Goal: Task Accomplishment & Management: Use online tool/utility

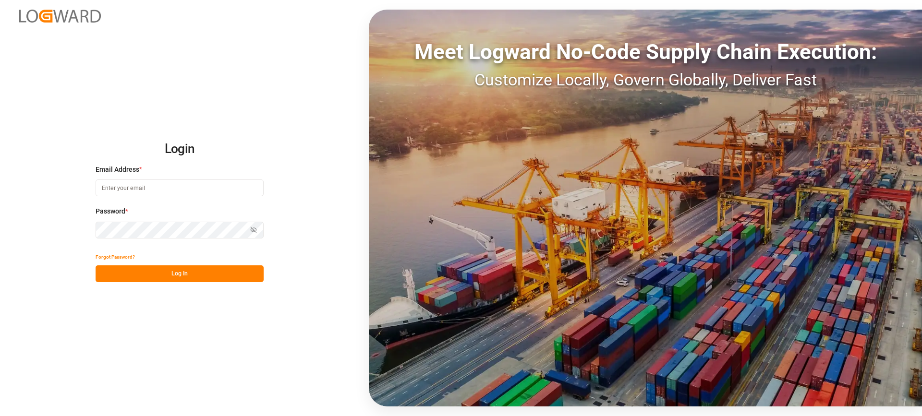
type input "[EMAIL_ADDRESS][PERSON_NAME][DOMAIN_NAME]"
click at [220, 274] on button "Log In" at bounding box center [180, 274] width 168 height 17
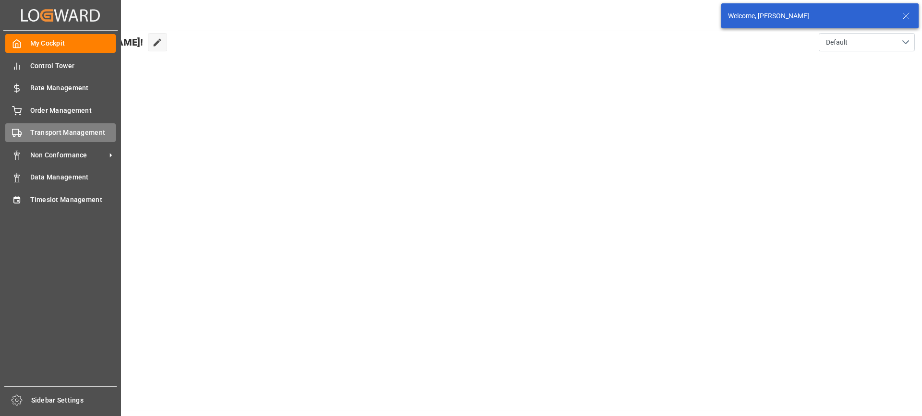
click at [23, 135] on div "Transport Management Transport Management" at bounding box center [60, 132] width 110 height 19
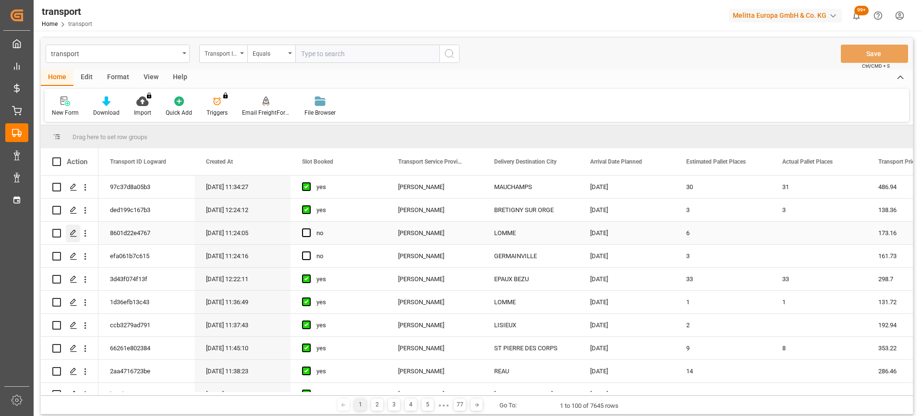
click at [73, 231] on icon "Press SPACE to select this row." at bounding box center [74, 234] width 8 height 8
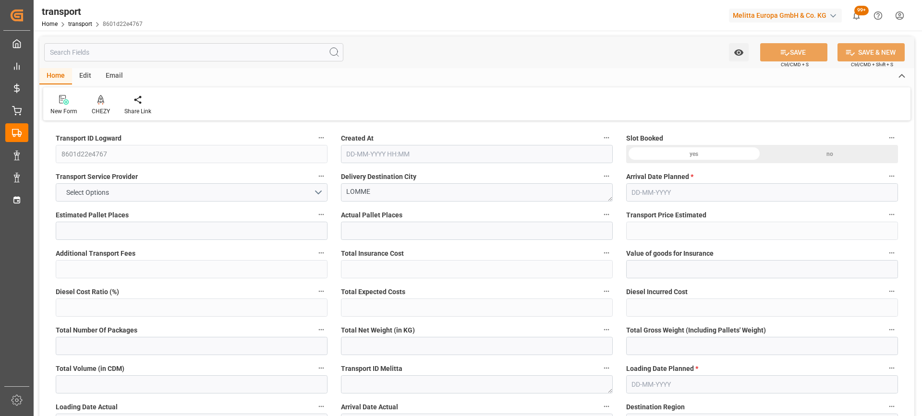
type input "6"
type input "173.16"
type input "0"
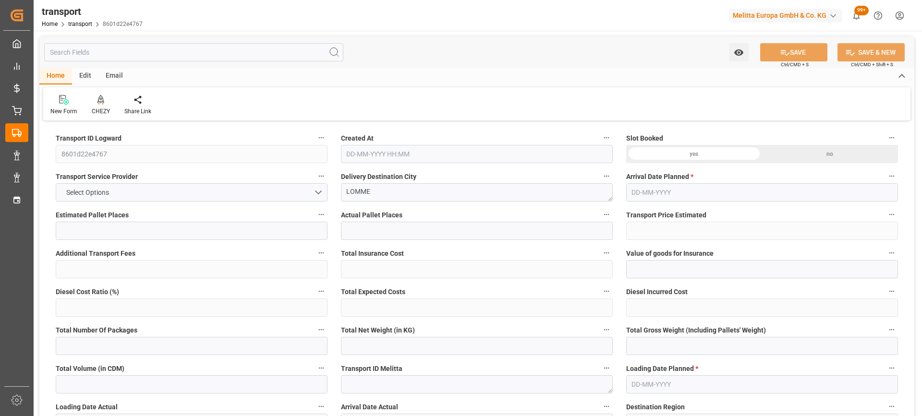
type input "167.3072"
type input "-5.8528"
type input "0"
type input "1292.14"
type input "1895.252"
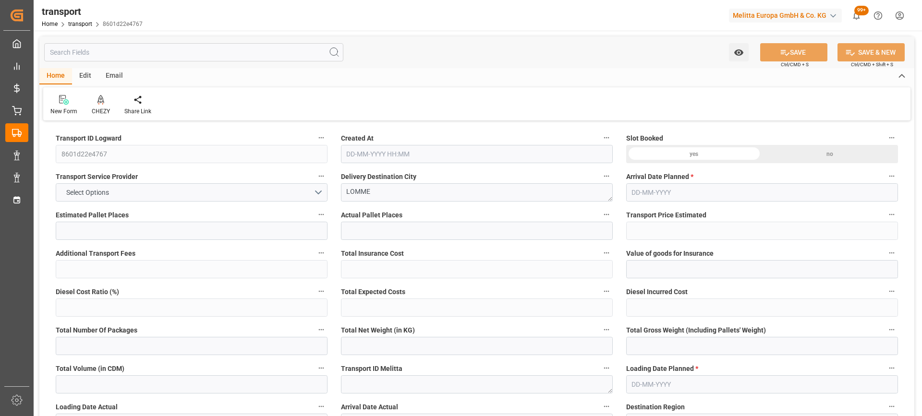
type input "5401.124"
type input "59"
type input "1"
type input "481"
type input "18"
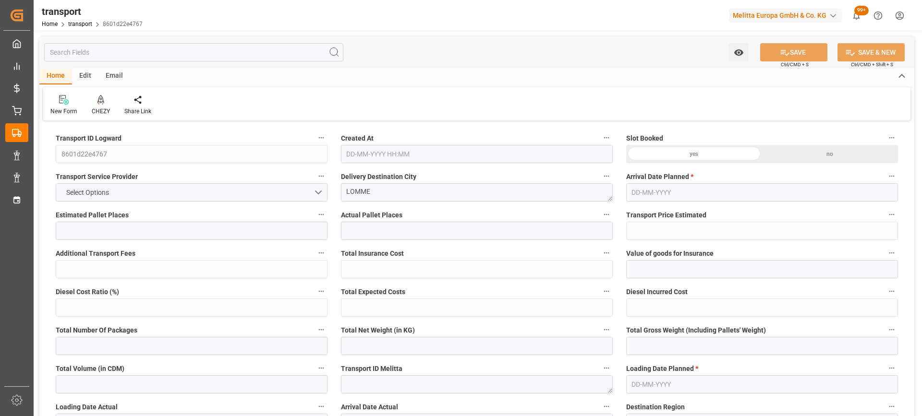
type input "101"
type input "1471.42"
type input "0"
type input "4710.8598"
type input "0"
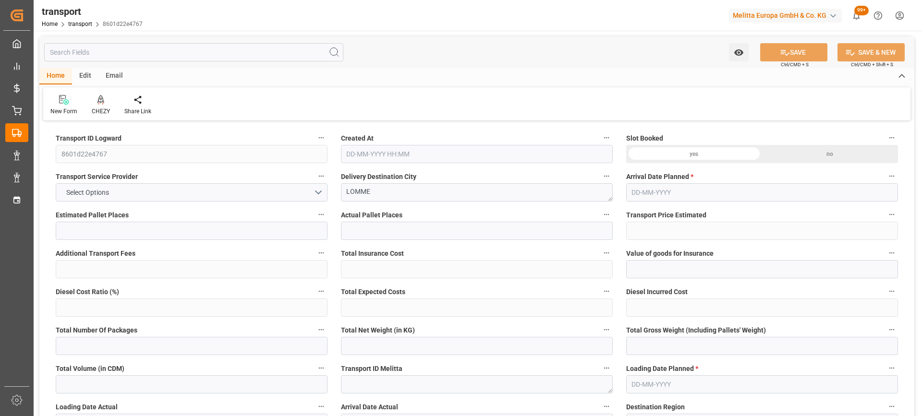
type input "0"
type input "21"
type input "35"
type input "[DATE] 11:24"
type input "[DATE]"
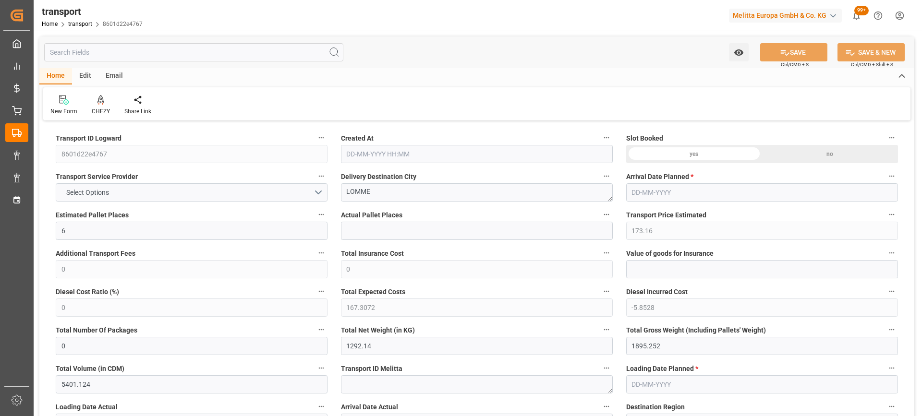
type input "[DATE]"
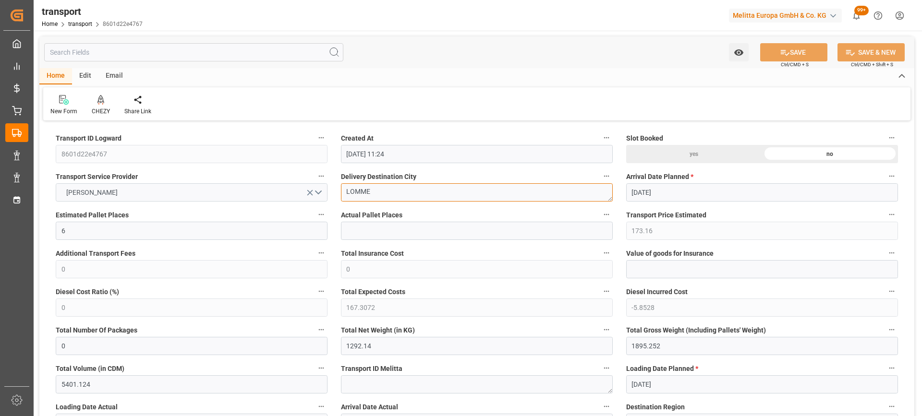
click at [100, 105] on icon at bounding box center [100, 100] width 7 height 10
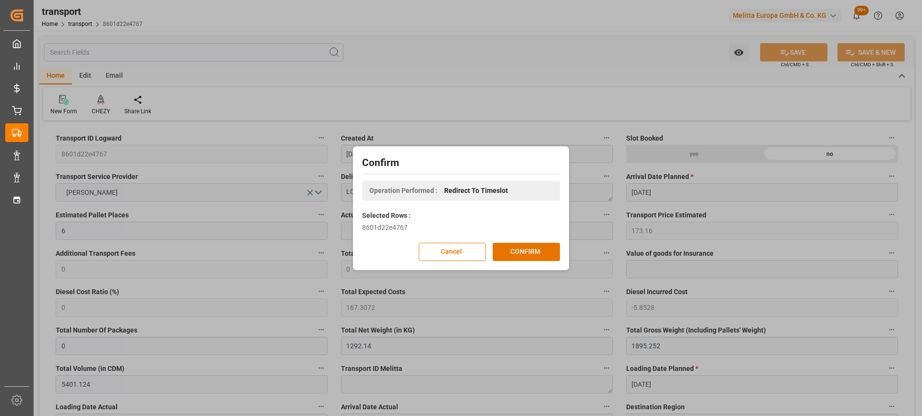
click at [527, 242] on div "Confirm Operation Performed : Redirect To Timeslot Selected Rows : 8601d22e4767…" at bounding box center [460, 208] width 211 height 119
click at [528, 247] on button "CONFIRM" at bounding box center [526, 252] width 67 height 18
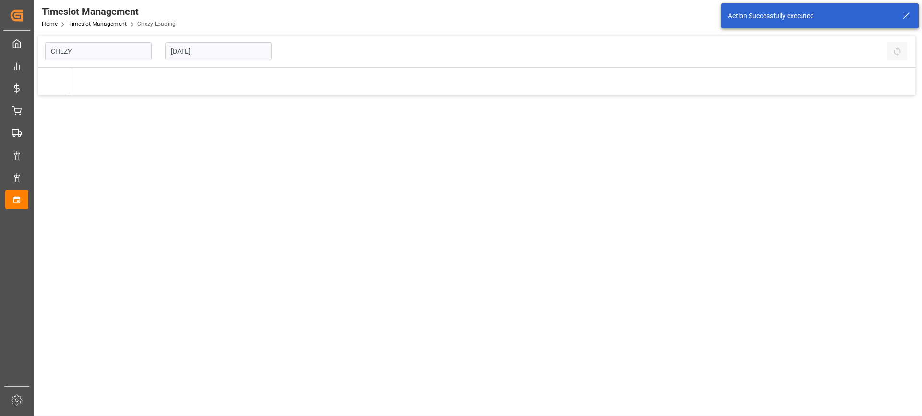
type input "Chezy Loading"
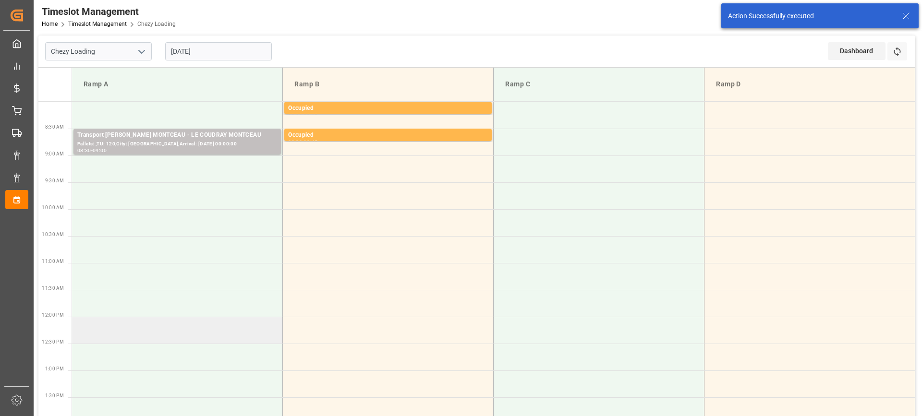
click at [205, 337] on td at bounding box center [177, 330] width 211 height 27
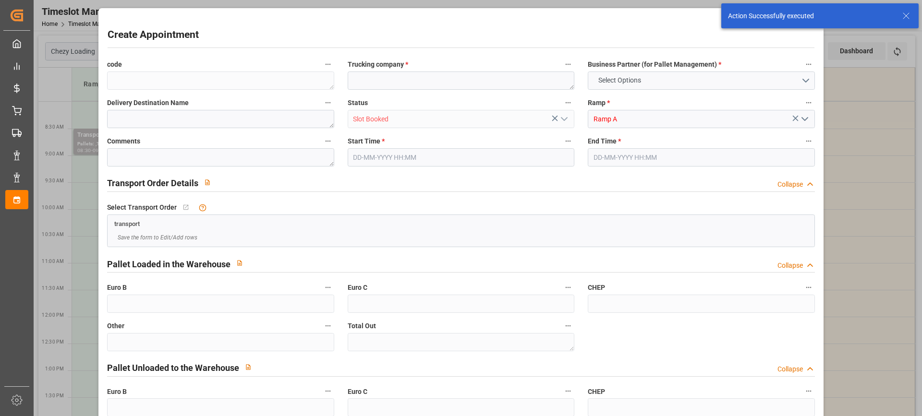
type input "0"
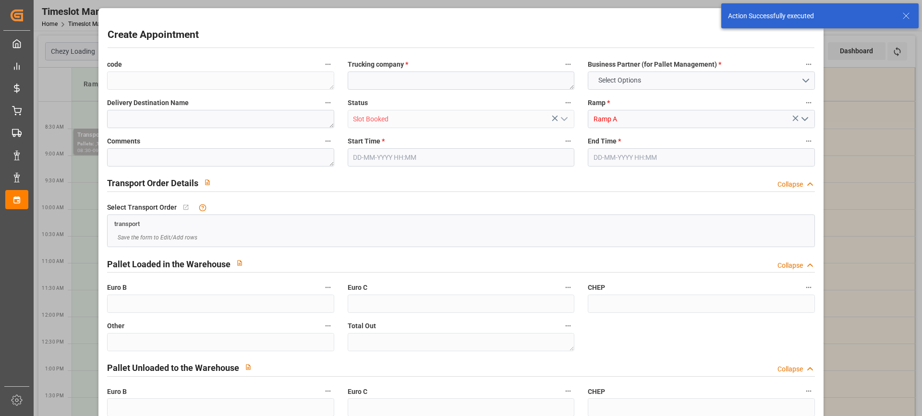
type input "0"
type input "[DATE] 12:00"
type input "[DATE] 12:30"
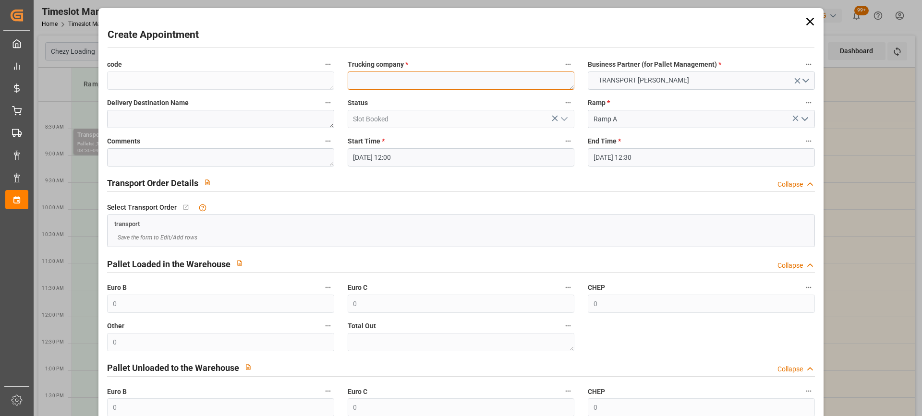
paste textarea "LOMME"
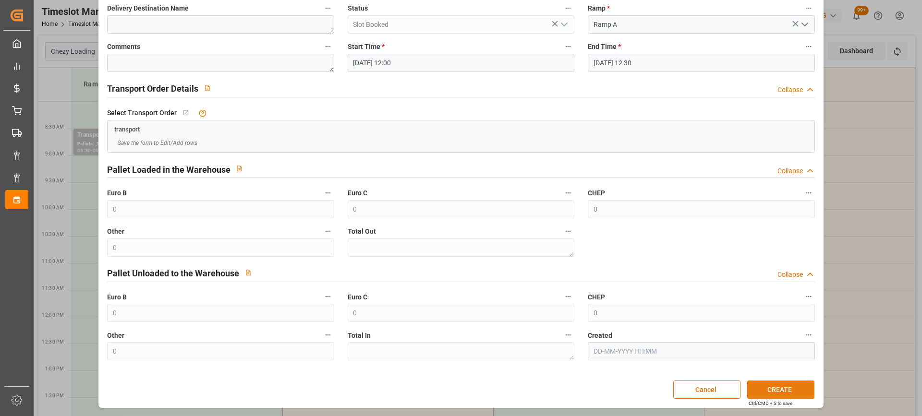
type textarea "LOMME"
click at [776, 391] on button "CREATE" at bounding box center [780, 390] width 67 height 18
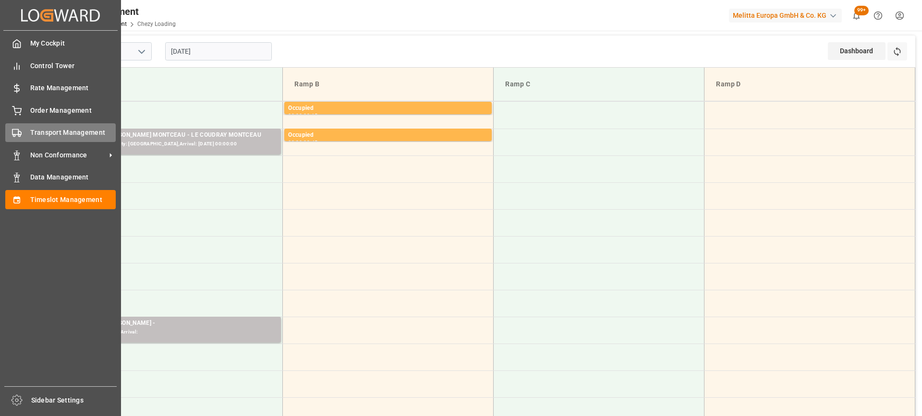
click at [16, 135] on icon at bounding box center [17, 133] width 10 height 10
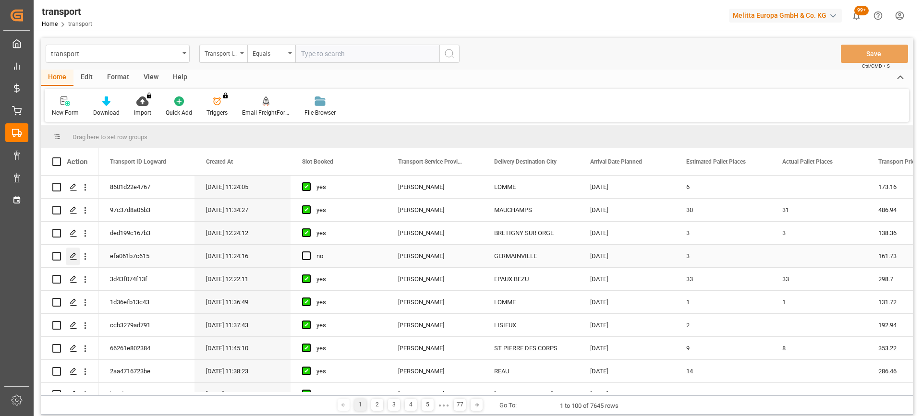
click at [71, 255] on icon "Press SPACE to select this row." at bounding box center [74, 257] width 8 height 8
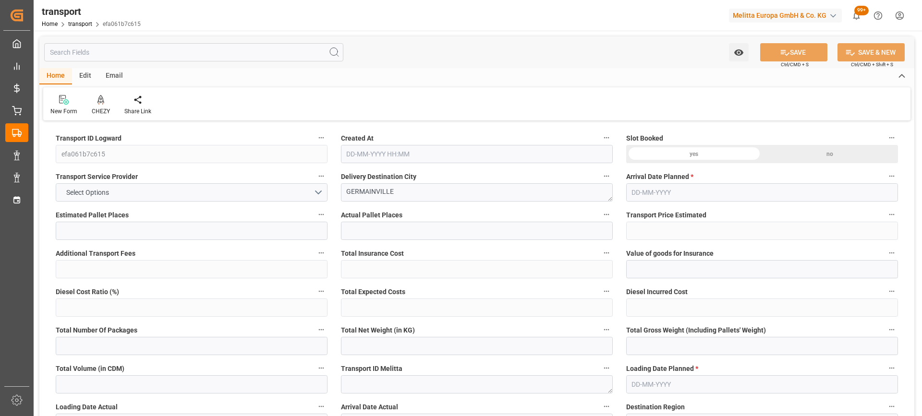
type input "3"
type input "161.73"
type input "0"
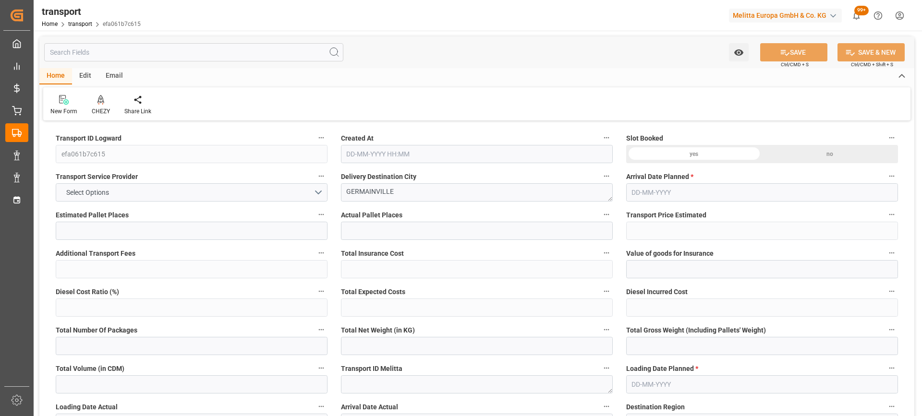
type input "156.2635"
type input "-5.4665"
type input "0"
type input "748.312"
type input "966.952"
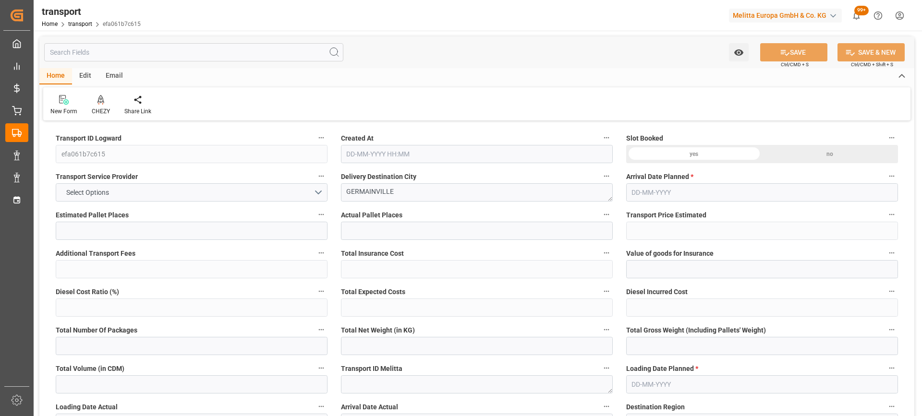
type input "2391.2"
type input "28"
type input "0"
type input "204"
type input "6"
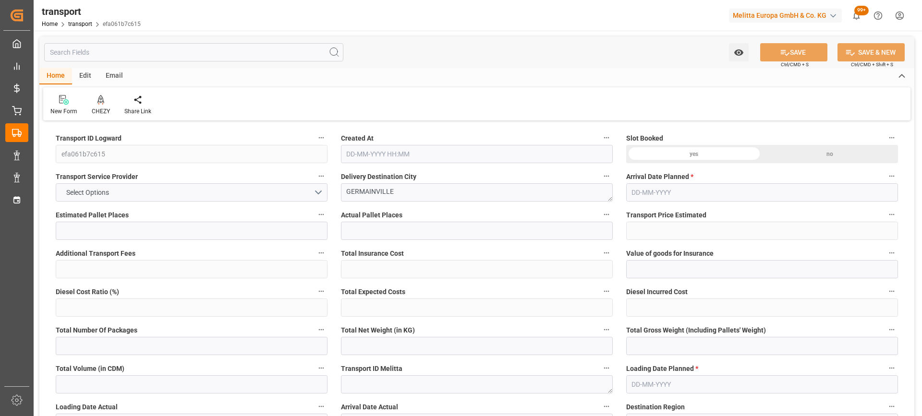
type input "101"
type input "828.952"
type input "0"
type input "4710.8598"
type input "0"
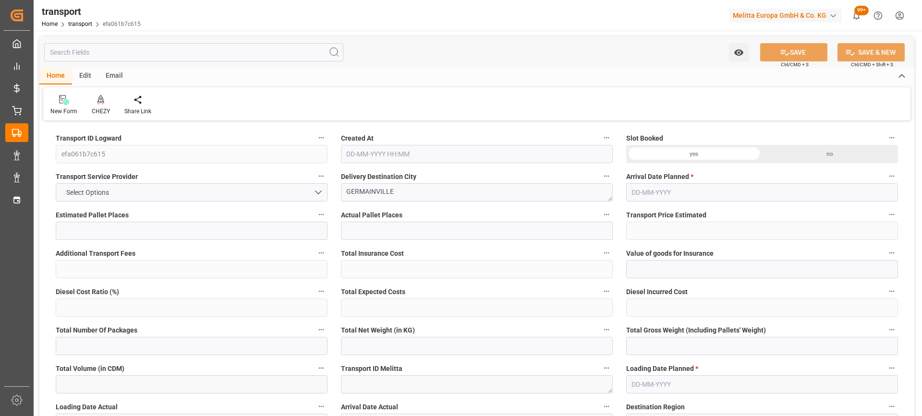
type input "0"
type input "21"
type input "35"
type input "[DATE] 11:24"
type input "[DATE]"
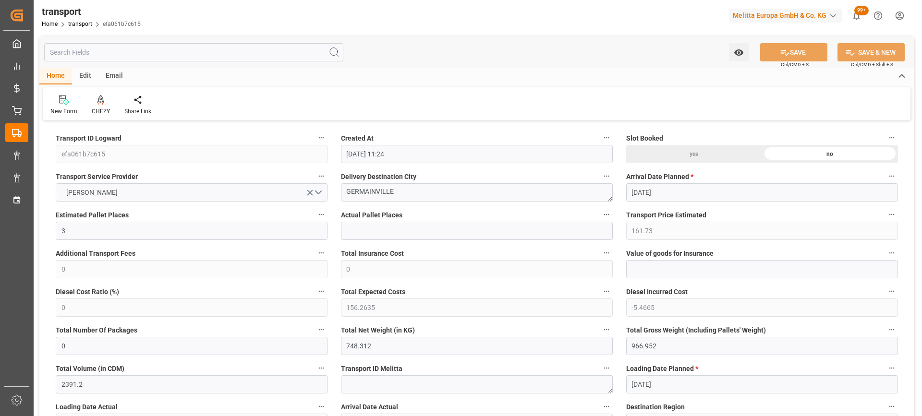
type input "[DATE]"
drag, startPoint x: 402, startPoint y: 188, endPoint x: 203, endPoint y: 216, distance: 201.7
click at [98, 103] on icon at bounding box center [100, 100] width 7 height 10
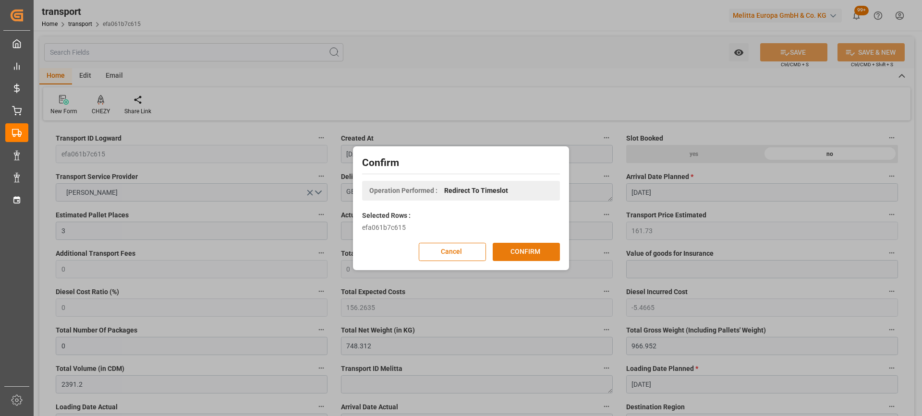
click at [533, 254] on button "CONFIRM" at bounding box center [526, 252] width 67 height 18
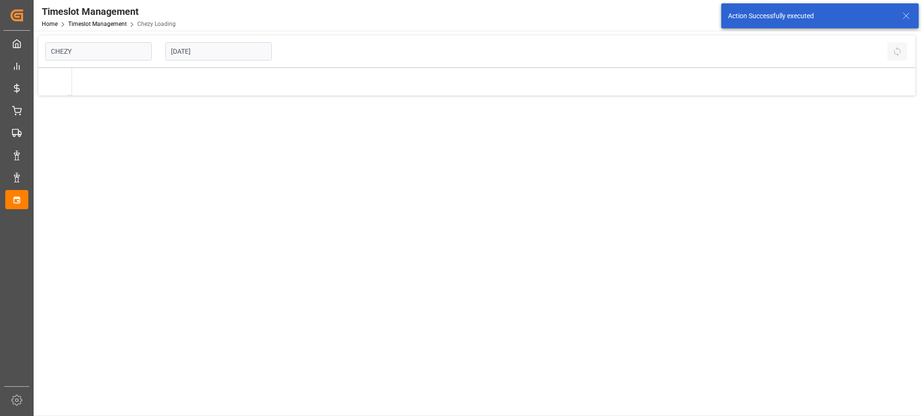
type input "Chezy Loading"
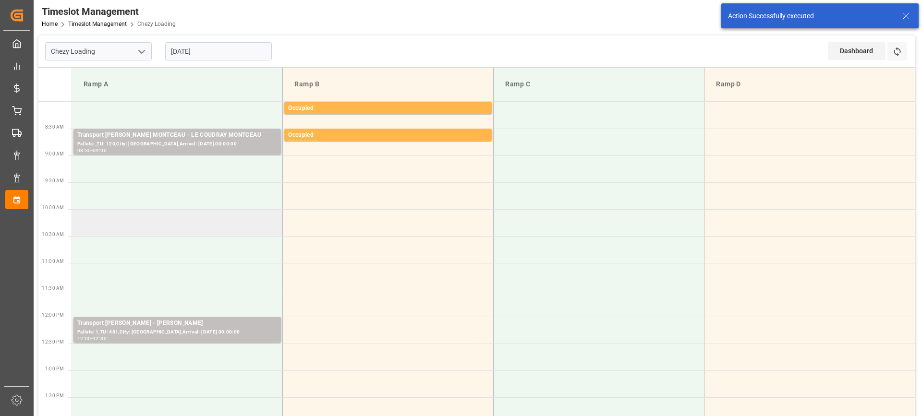
click at [118, 221] on td at bounding box center [177, 222] width 211 height 27
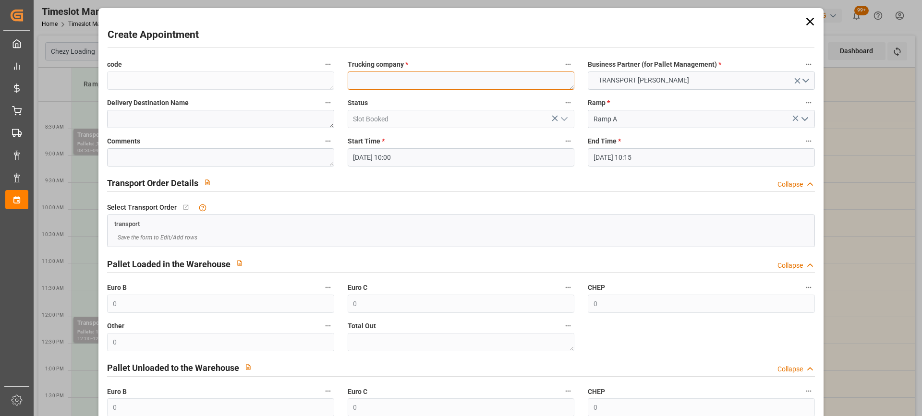
paste textarea "GERMAINVILLE"
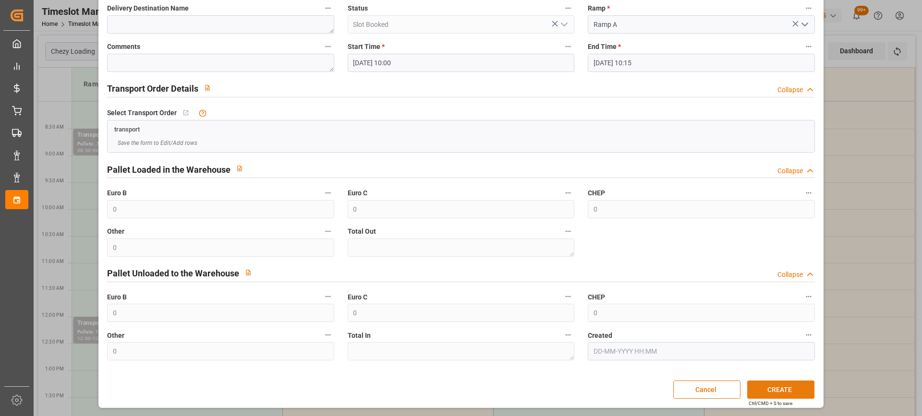
type textarea "GERMAINVILLE"
click at [778, 389] on button "CREATE" at bounding box center [780, 390] width 67 height 18
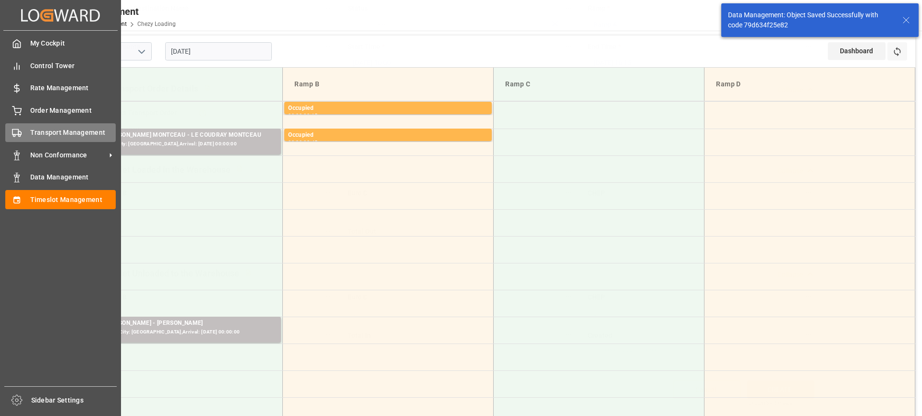
click at [17, 132] on icon at bounding box center [17, 133] width 10 height 10
